Goal: Transaction & Acquisition: Purchase product/service

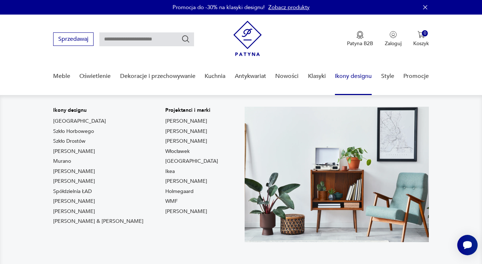
click at [360, 75] on link "Ikony designu" at bounding box center [353, 76] width 37 height 28
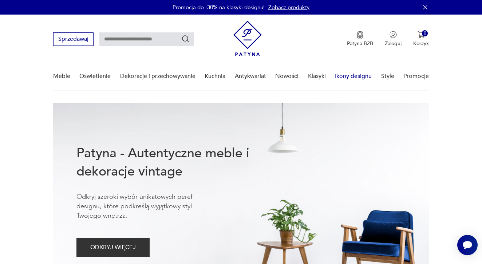
click at [360, 75] on link "Ikony designu" at bounding box center [353, 76] width 37 height 28
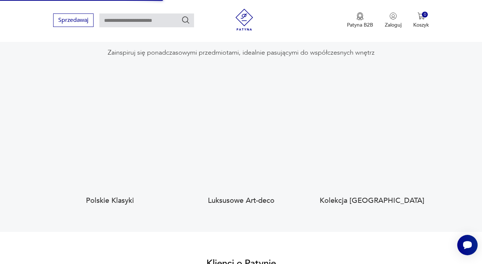
scroll to position [686, 0]
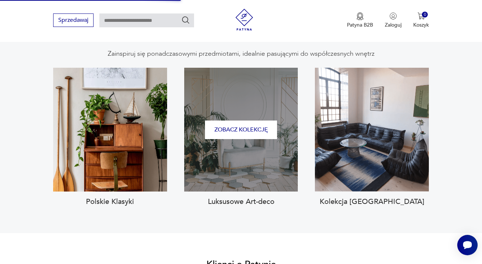
click at [216, 176] on div "Zobacz kolekcję" at bounding box center [241, 130] width 114 height 124
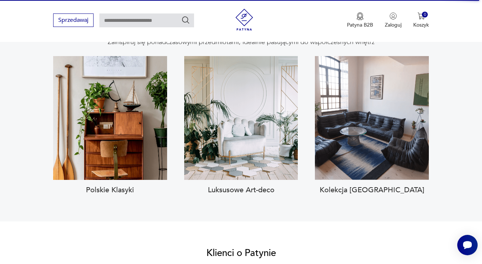
scroll to position [698, 0]
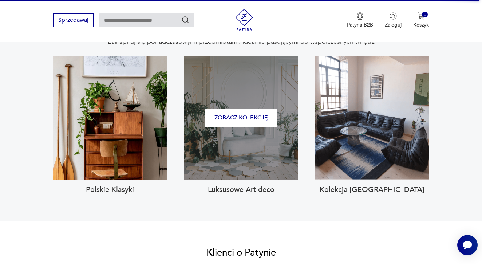
click at [251, 110] on button "Zobacz kolekcję" at bounding box center [241, 118] width 72 height 19
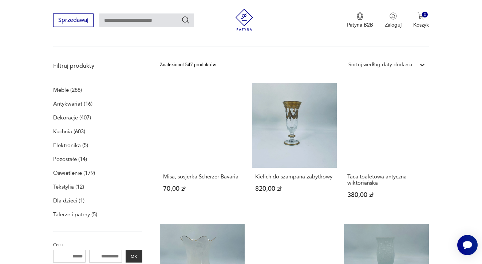
scroll to position [77, 0]
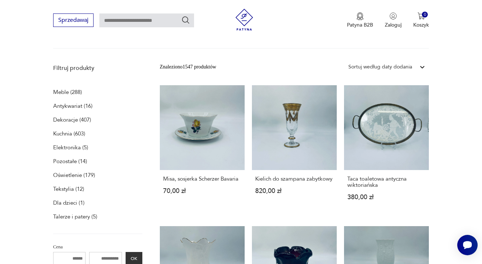
click at [58, 92] on p "Meble (288)" at bounding box center [67, 92] width 29 height 10
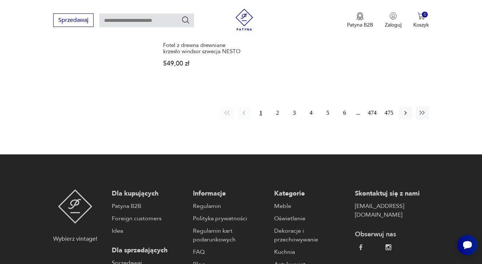
scroll to position [1133, 0]
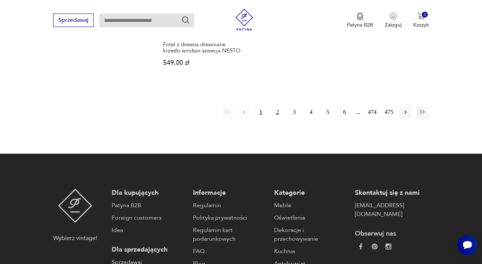
click at [278, 119] on button "2" at bounding box center [277, 112] width 13 height 13
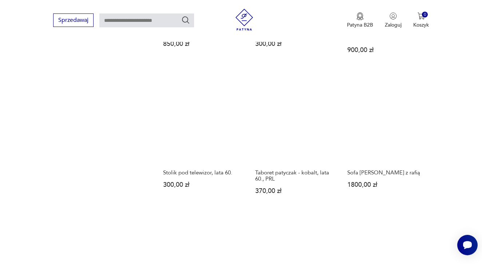
scroll to position [853, 0]
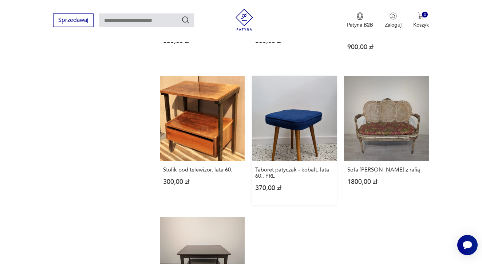
click at [282, 161] on link "Taboret patyczak - kobalt, lata 60., PRL 370,00 zł" at bounding box center [294, 140] width 85 height 129
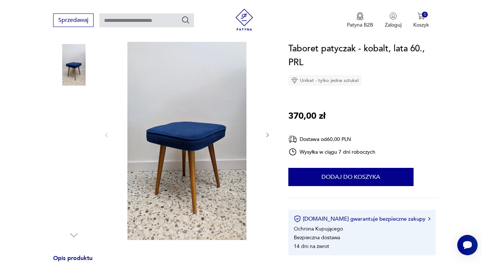
scroll to position [48, 0]
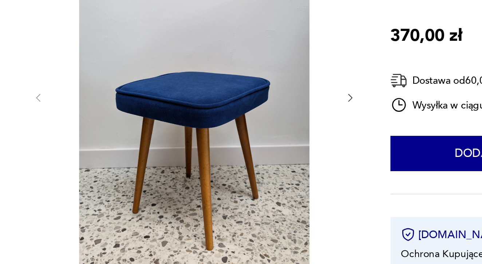
click at [265, 175] on icon "button" at bounding box center [268, 178] width 6 height 6
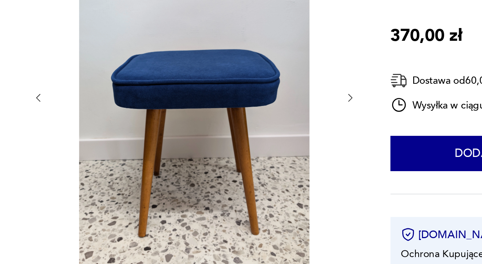
click at [265, 175] on icon "button" at bounding box center [268, 178] width 6 height 6
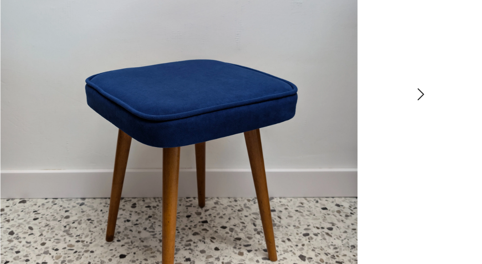
scroll to position [160, 0]
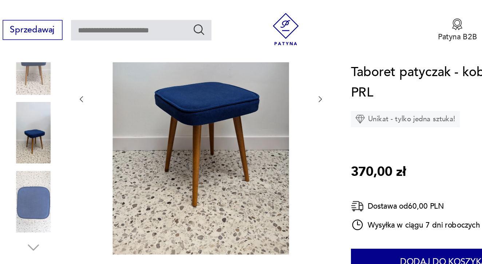
click at [265, 68] on icon "button" at bounding box center [268, 67] width 6 height 6
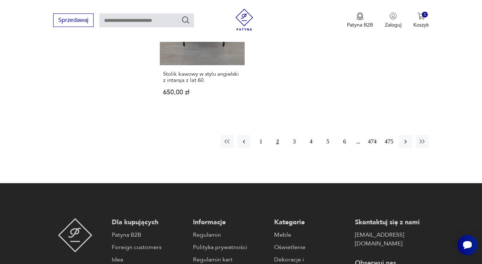
scroll to position [1097, 0]
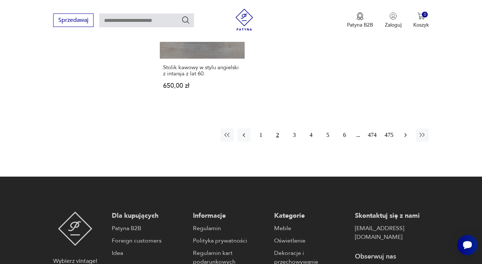
click at [410, 142] on button "button" at bounding box center [405, 135] width 13 height 13
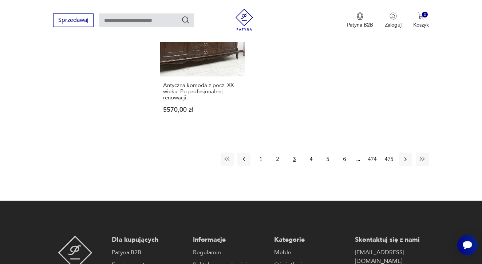
scroll to position [1090, 0]
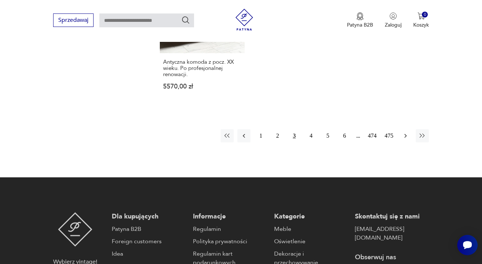
click at [403, 140] on icon "button" at bounding box center [405, 135] width 7 height 7
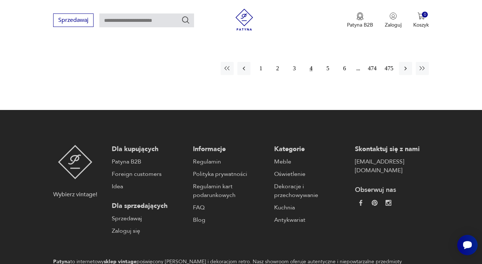
scroll to position [1197, 0]
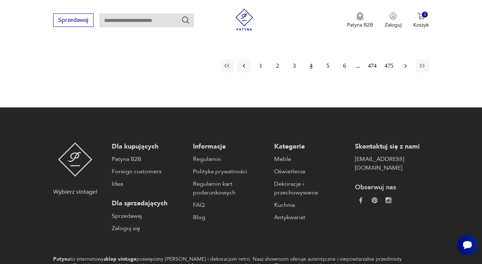
click at [407, 70] on icon "button" at bounding box center [405, 65] width 7 height 7
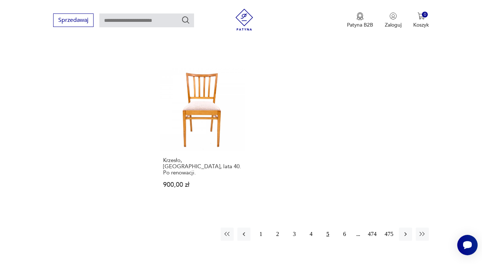
scroll to position [1017, 0]
click at [405, 238] on icon "button" at bounding box center [405, 233] width 7 height 7
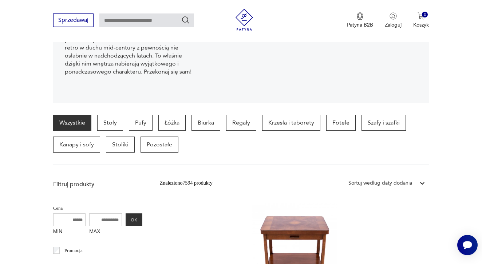
scroll to position [127, 0]
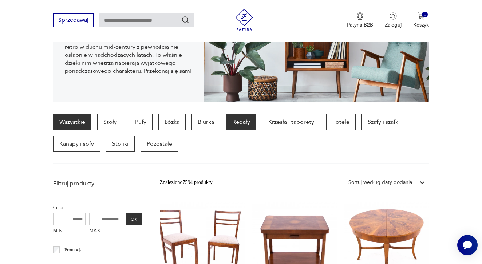
click at [235, 121] on p "Regały" at bounding box center [241, 122] width 30 height 16
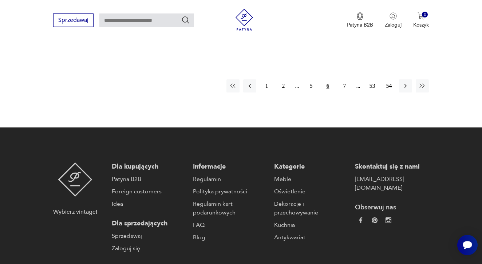
scroll to position [1148, 0]
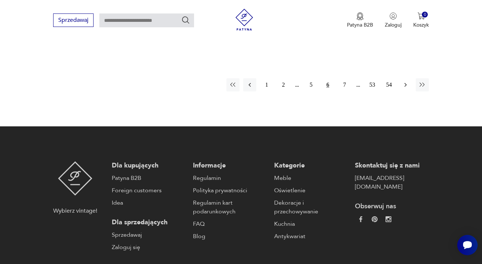
click at [410, 91] on button "button" at bounding box center [405, 84] width 13 height 13
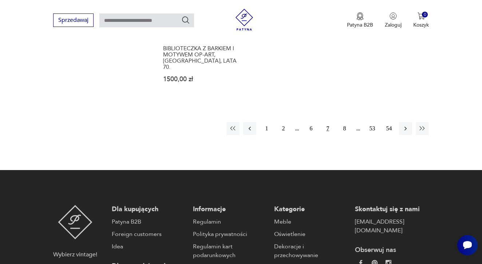
scroll to position [1135, 0]
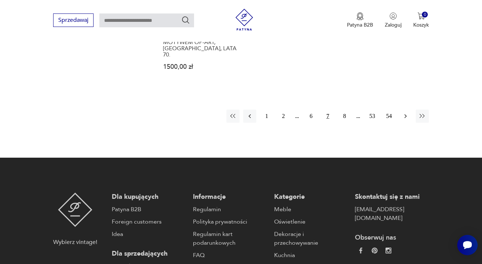
click at [407, 120] on icon "button" at bounding box center [405, 116] width 7 height 7
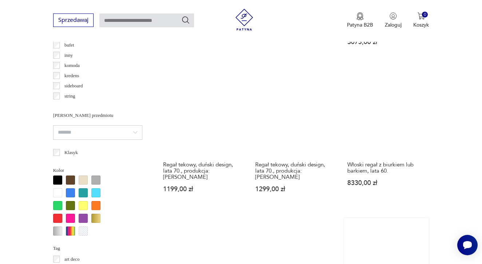
scroll to position [580, 0]
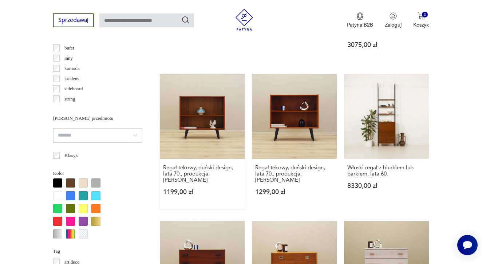
click at [196, 131] on link "Regał tekowy, duński design, lata 70., produkcja: [PERSON_NAME] 1199,00 zł" at bounding box center [202, 142] width 85 height 136
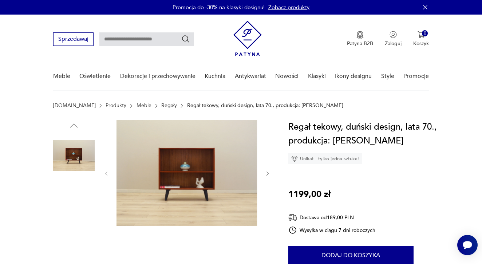
click at [81, 211] on img at bounding box center [74, 202] width 42 height 42
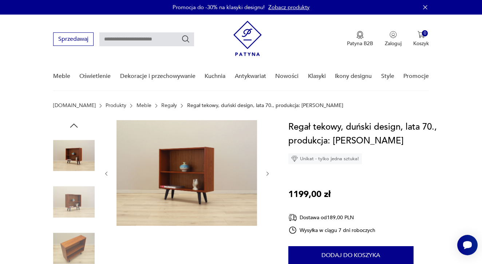
click at [73, 236] on img at bounding box center [74, 249] width 42 height 42
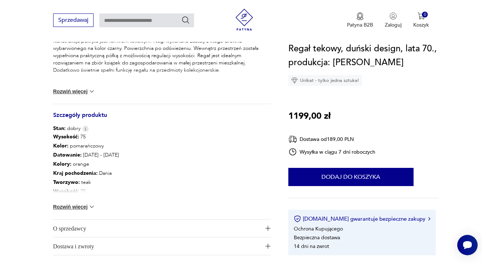
scroll to position [334, 0]
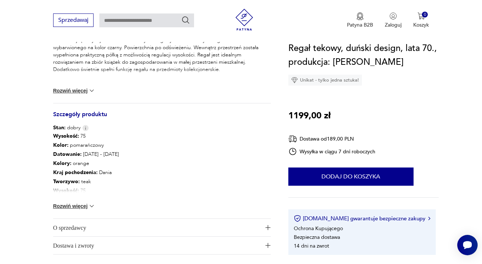
click at [86, 227] on span "O sprzedawcy" at bounding box center [157, 227] width 208 height 17
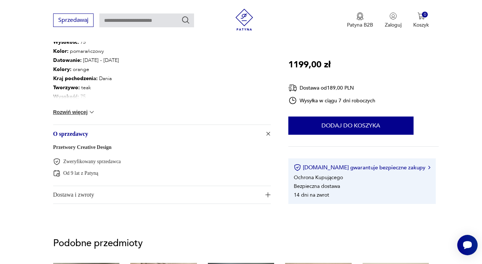
scroll to position [429, 0]
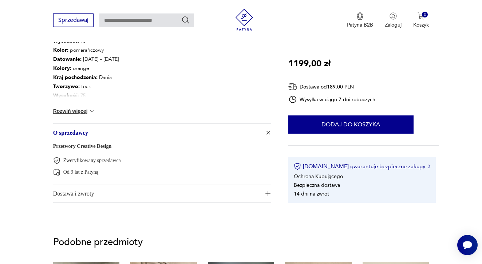
click at [155, 198] on span "Dostawa i zwroty" at bounding box center [157, 193] width 208 height 17
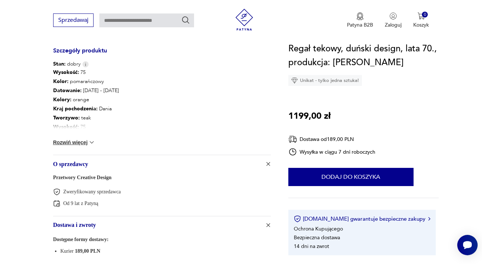
scroll to position [392, 0]
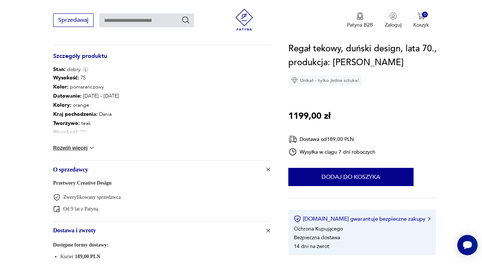
click at [73, 147] on button "Rozwiń więcej" at bounding box center [74, 147] width 42 height 7
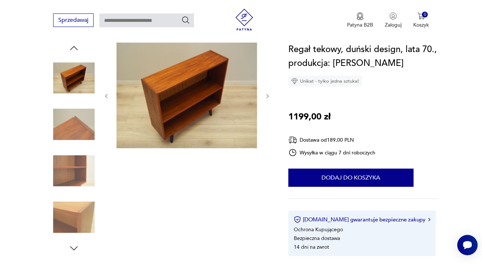
scroll to position [58, 0]
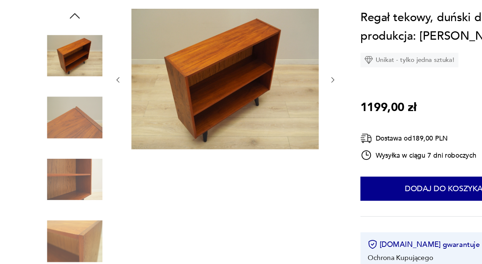
click at [56, 216] on img at bounding box center [74, 237] width 42 height 42
